Goal: Task Accomplishment & Management: Manage account settings

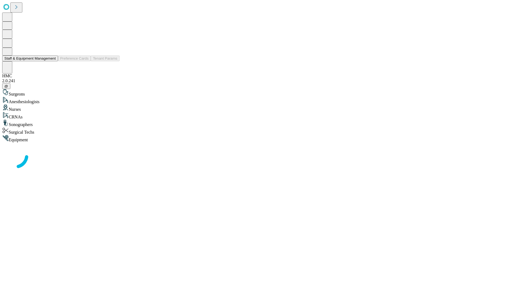
click at [52, 61] on button "Staff & Equipment Management" at bounding box center [30, 59] width 56 height 6
